Goal: Information Seeking & Learning: Understand process/instructions

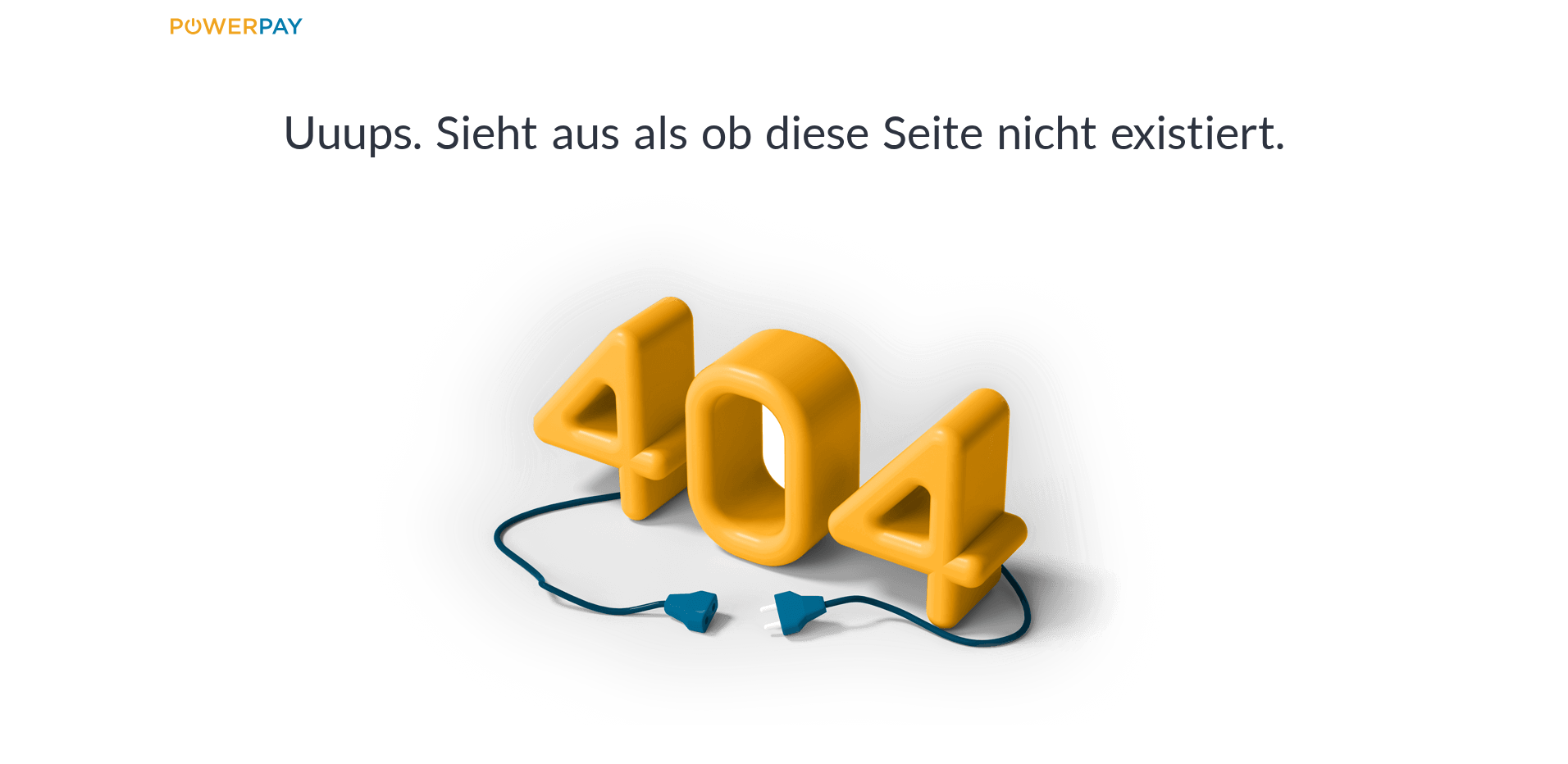
click at [303, 32] on link at bounding box center [236, 29] width 160 height 34
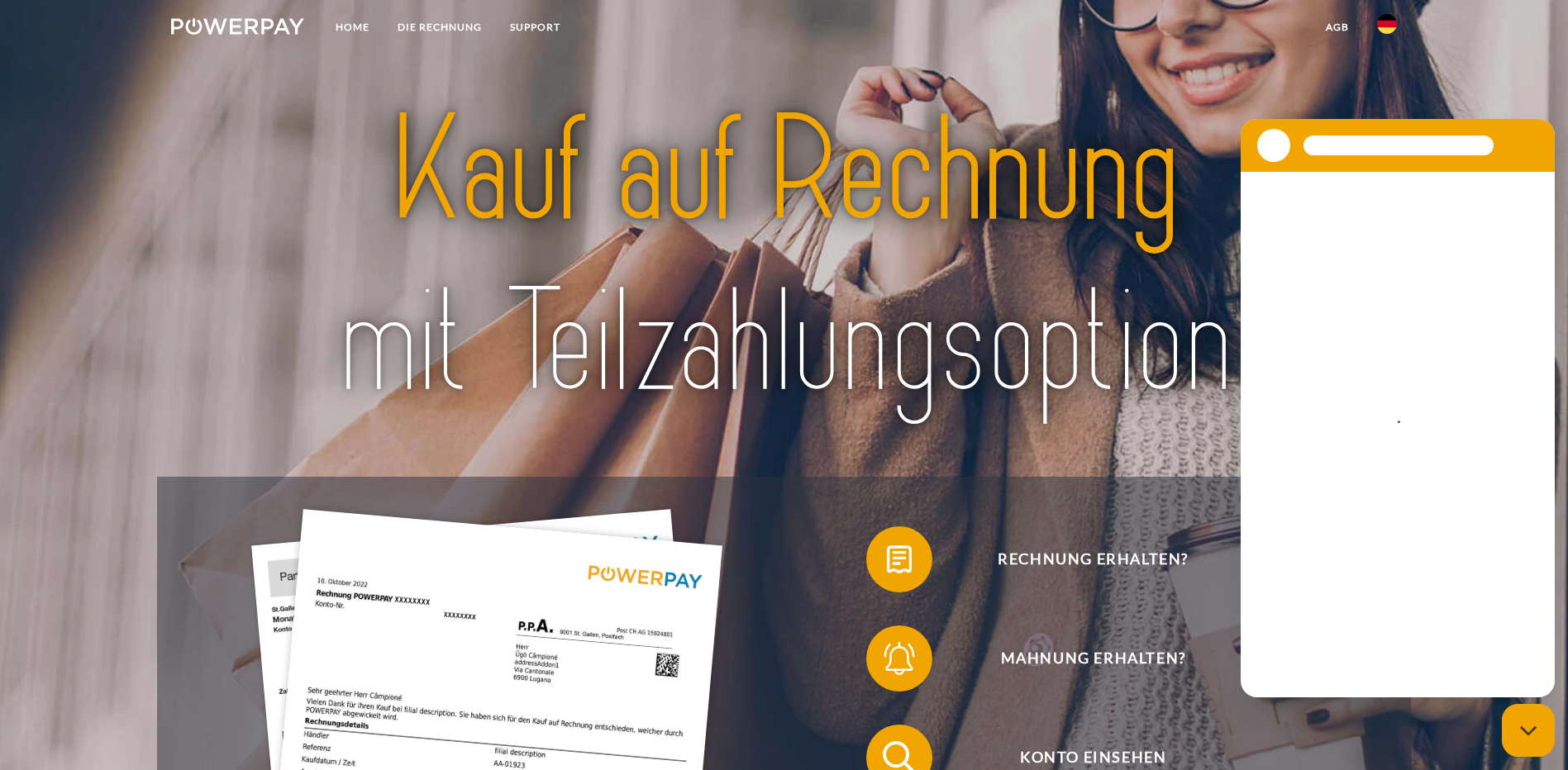
click at [1374, 25] on link at bounding box center [1387, 29] width 48 height 33
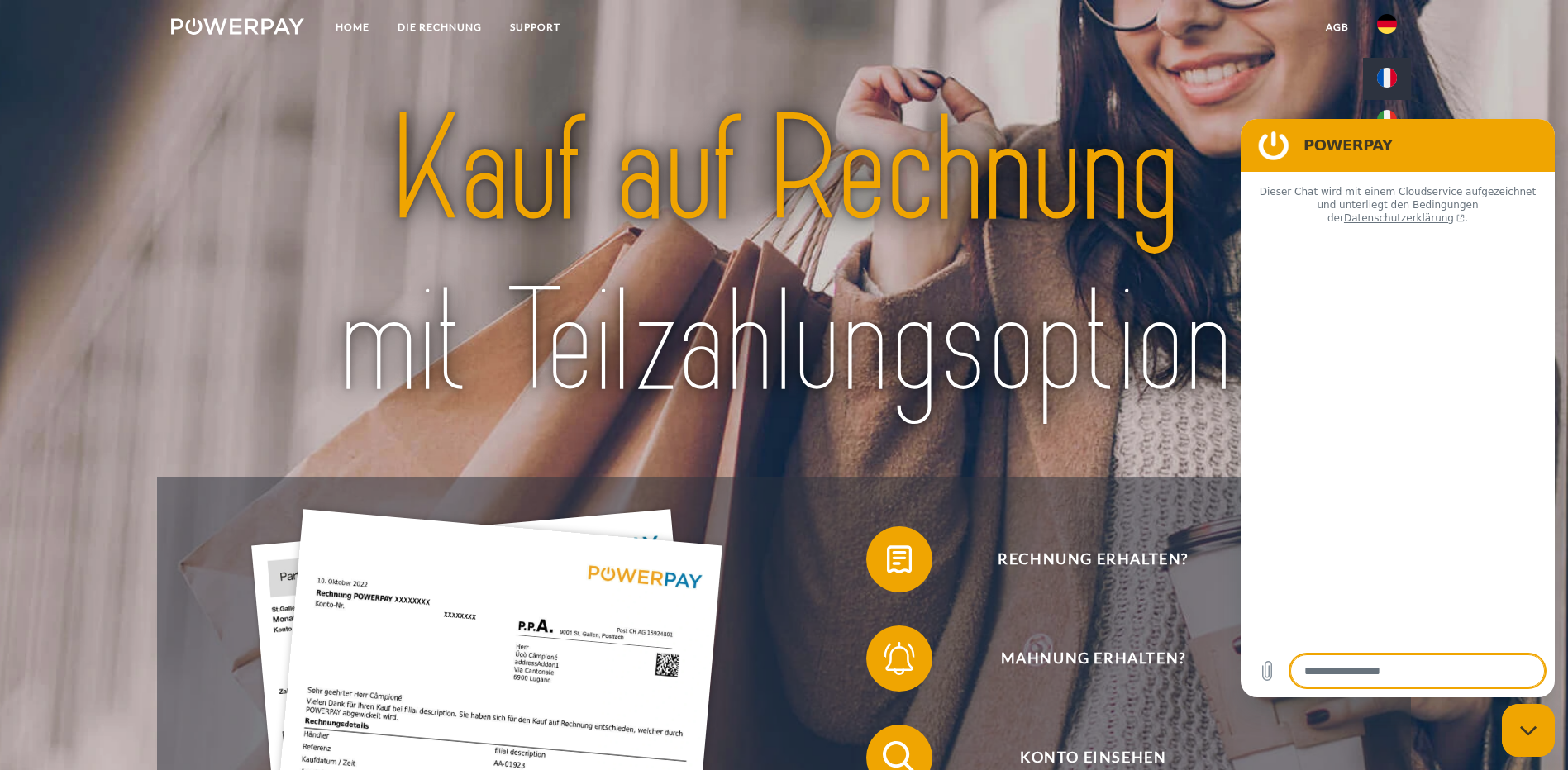
type textarea "*"
click at [1388, 83] on img at bounding box center [1386, 77] width 20 height 20
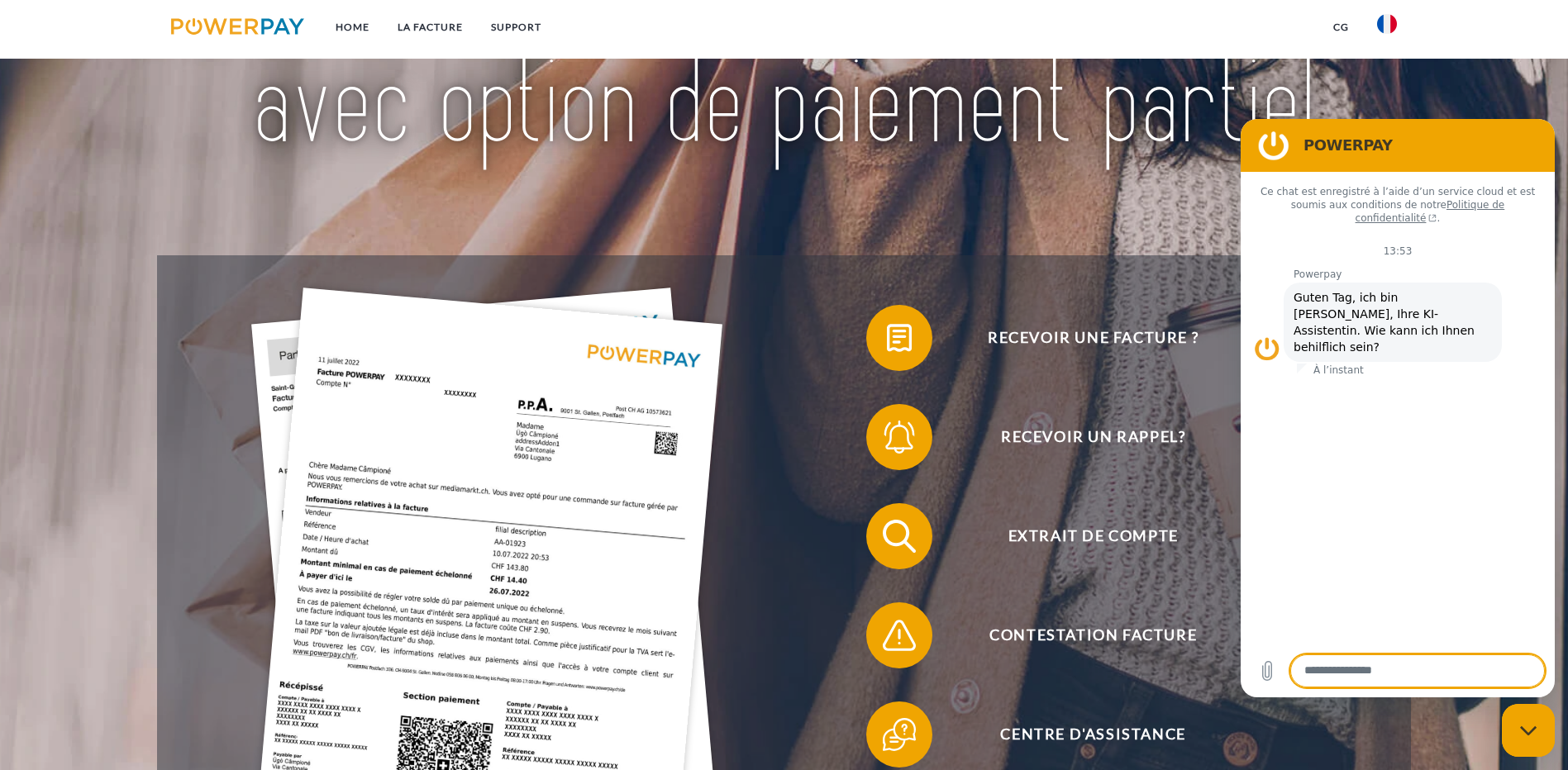
scroll to position [247, 0]
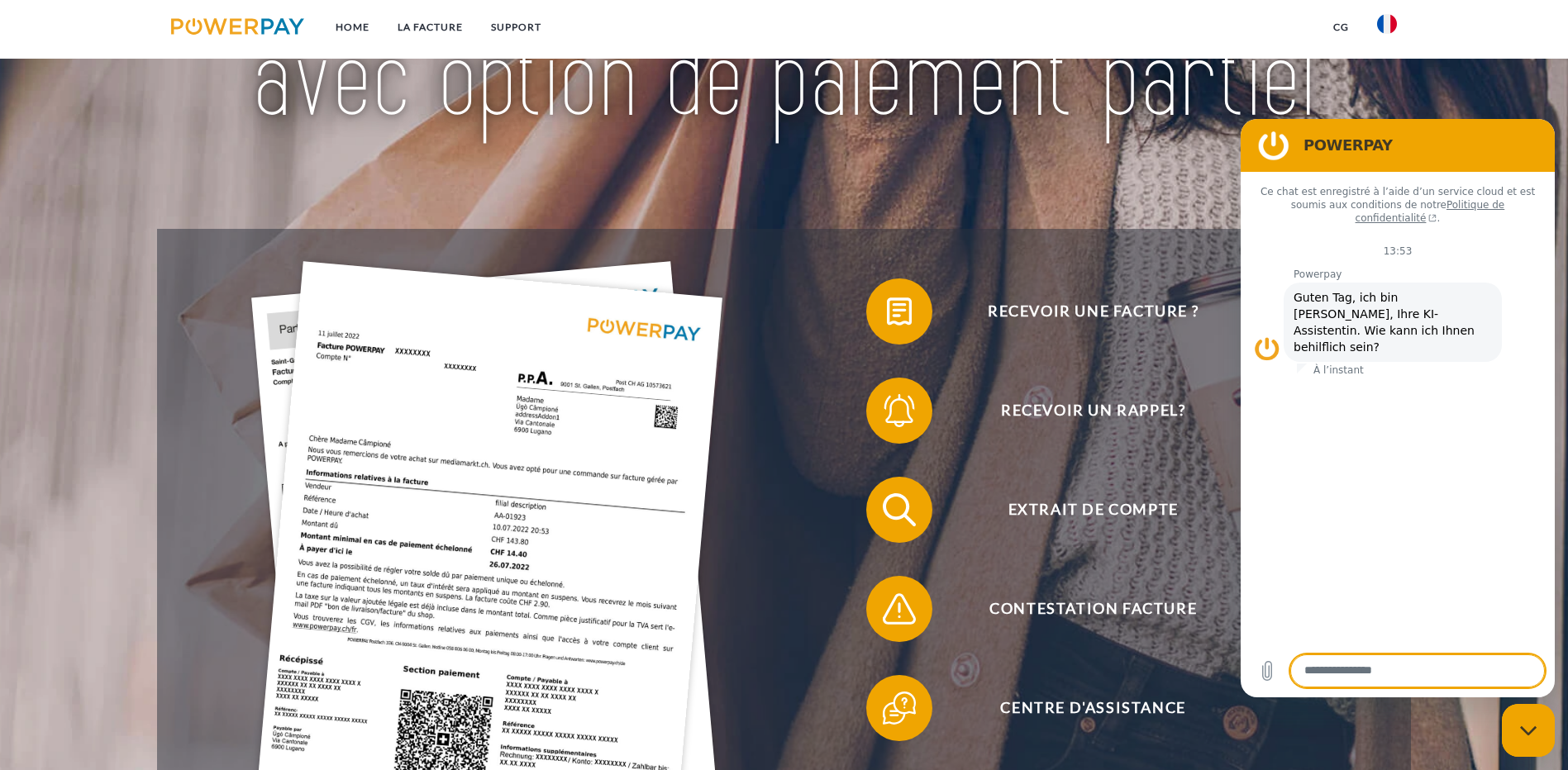
click at [1538, 737] on div "Fermer la fenêtre de messagerie" at bounding box center [1528, 730] width 50 height 49
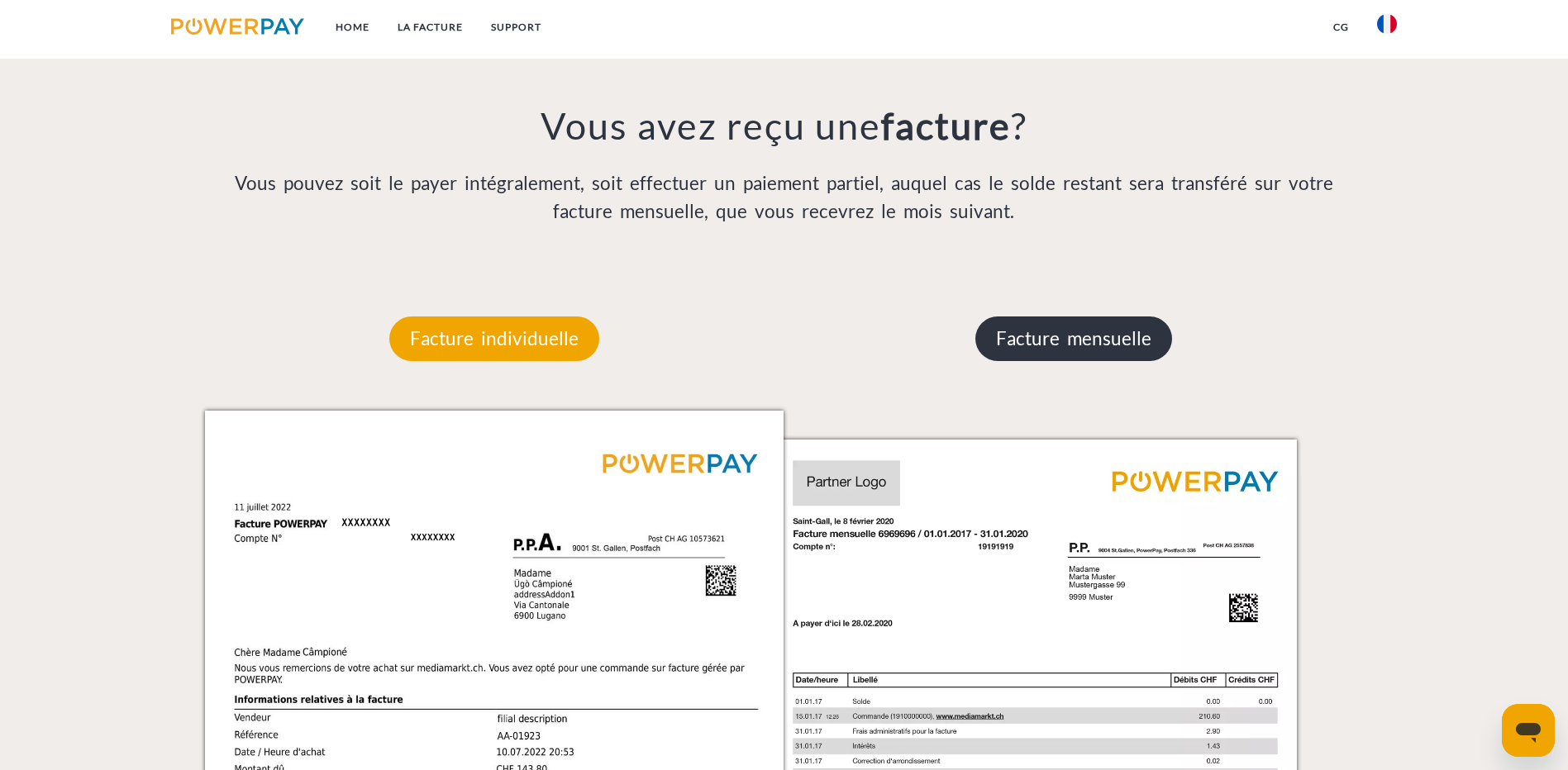
scroll to position [1405, 0]
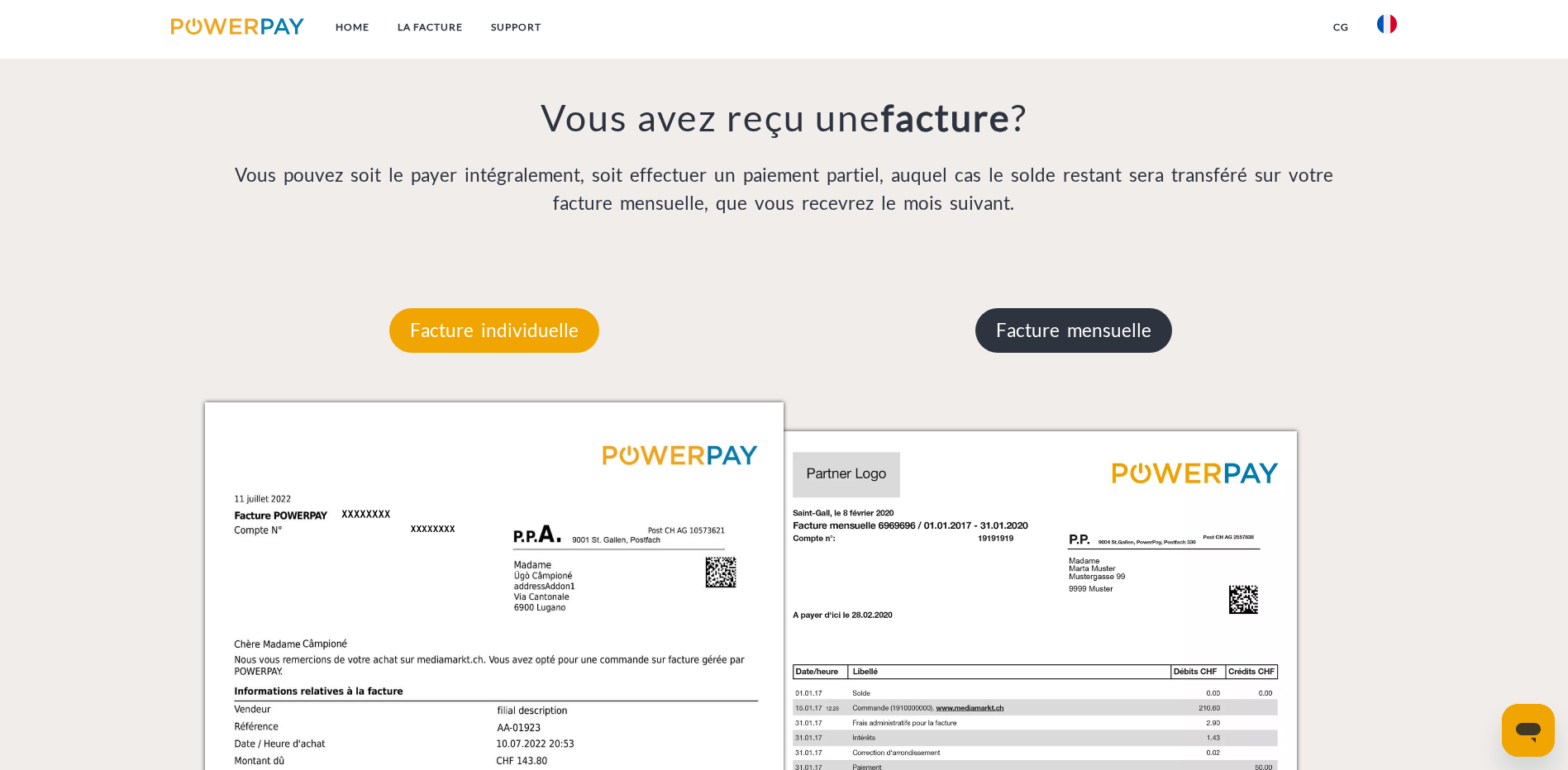
click at [1039, 308] on p "Facture mensuelle" at bounding box center [1073, 330] width 197 height 45
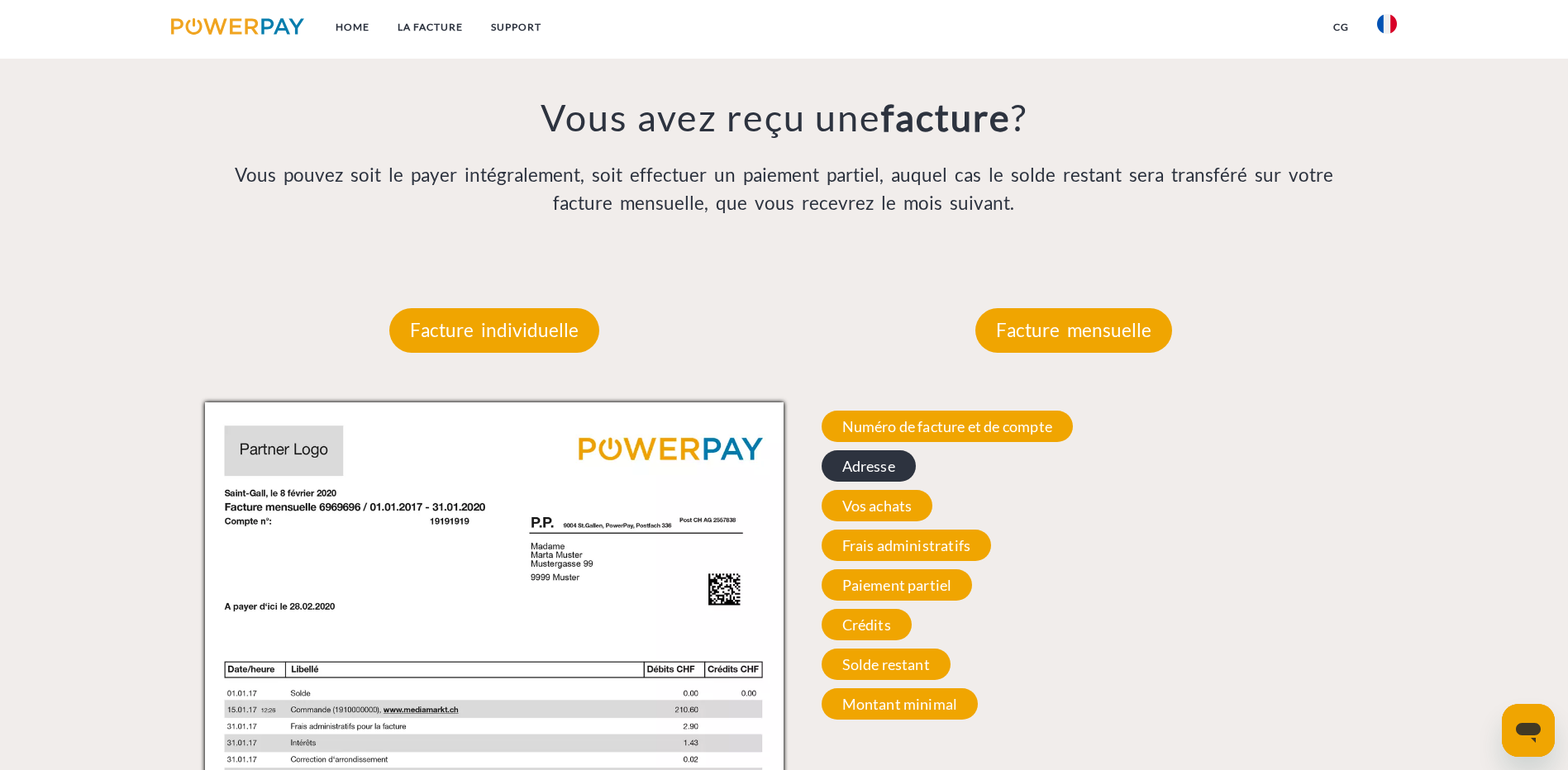
click at [892, 450] on span "Adresse" at bounding box center [868, 465] width 94 height 31
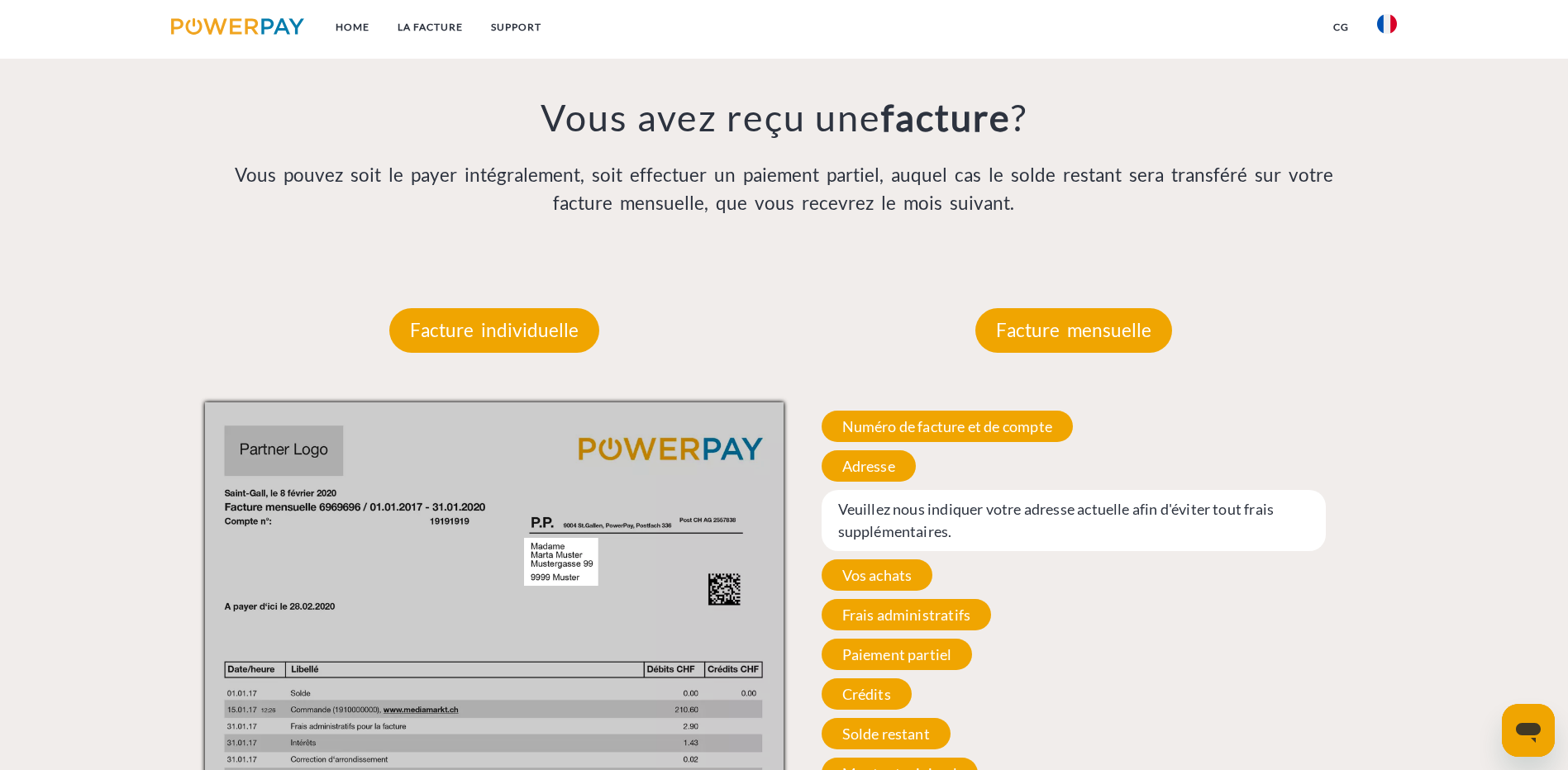
click at [881, 403] on div "Numéro de facture et de compte Numéro de facture et de compte. Lors d’une prise…" at bounding box center [1073, 600] width 580 height 395
click at [1021, 403] on div "Numéro de facture et de compte Numéro de facture et de compte. Lors d’une prise…" at bounding box center [1073, 600] width 580 height 395
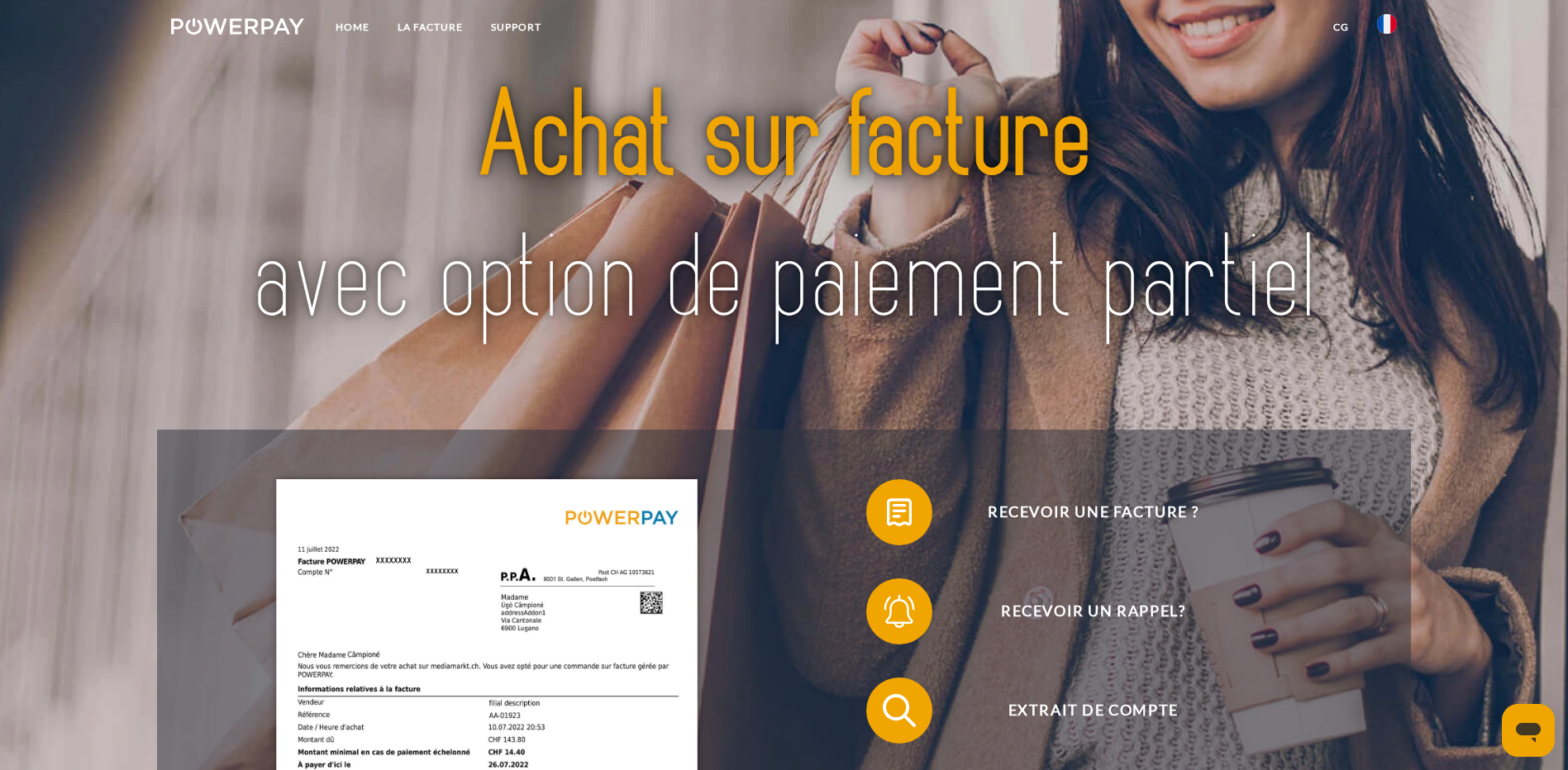
scroll to position [0, 0]
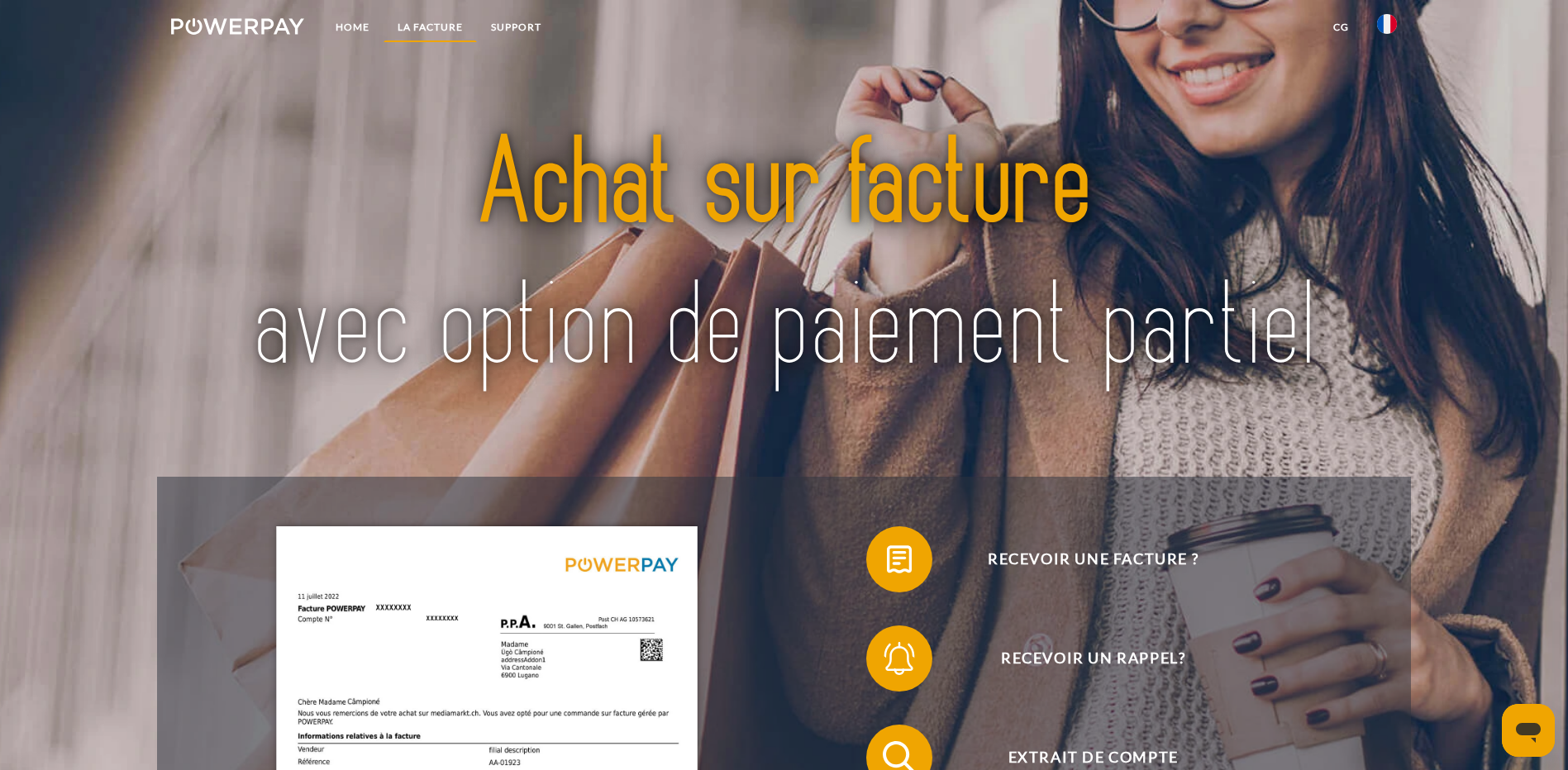
click at [439, 28] on link "LA FACTURE" at bounding box center [430, 27] width 93 height 30
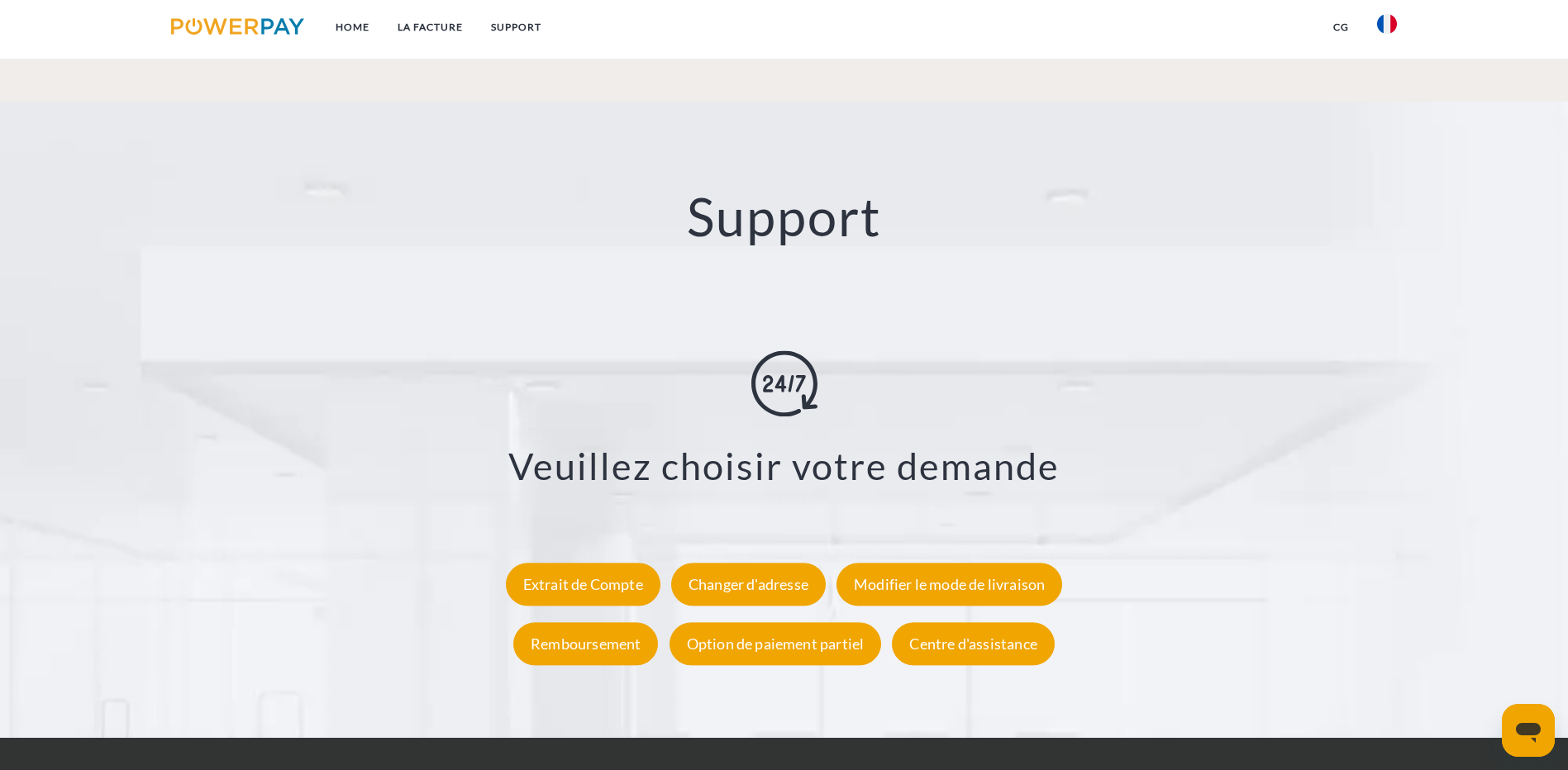
scroll to position [2981, 0]
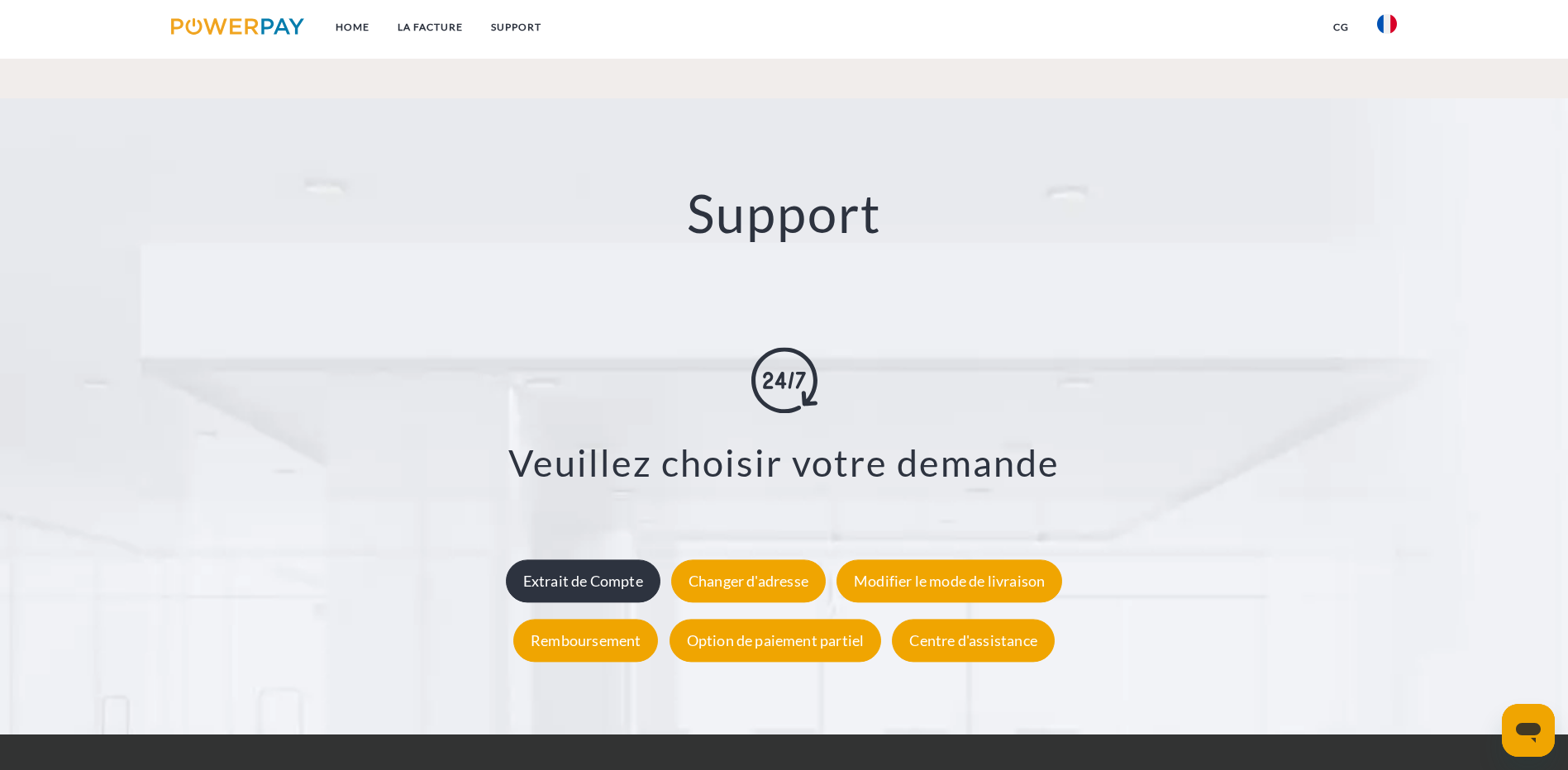
click at [593, 561] on div "Extrait de Compte" at bounding box center [583, 582] width 154 height 43
